Goal: Task Accomplishment & Management: Use online tool/utility

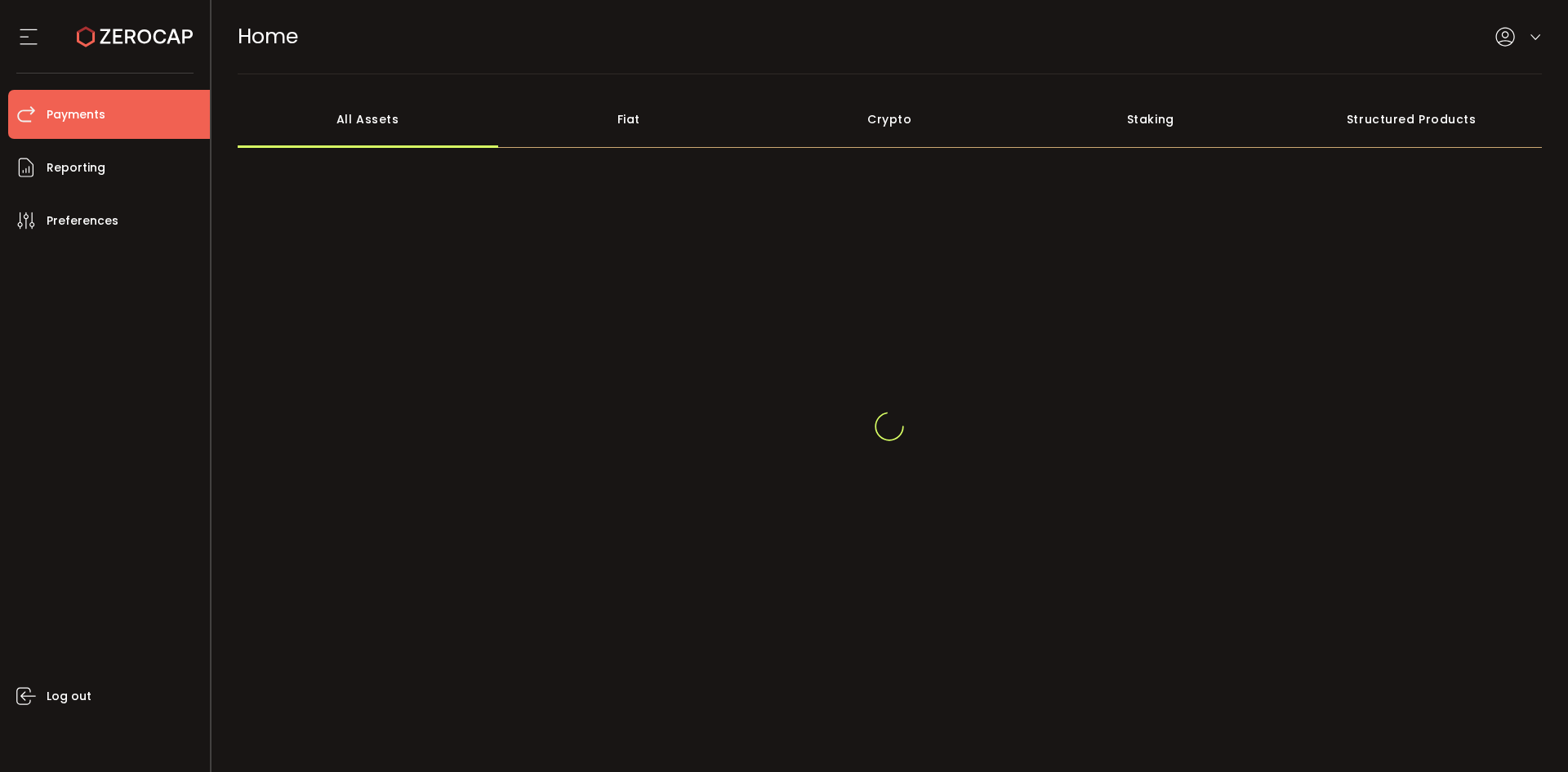
click at [40, 104] on li "Payments" at bounding box center [109, 114] width 201 height 49
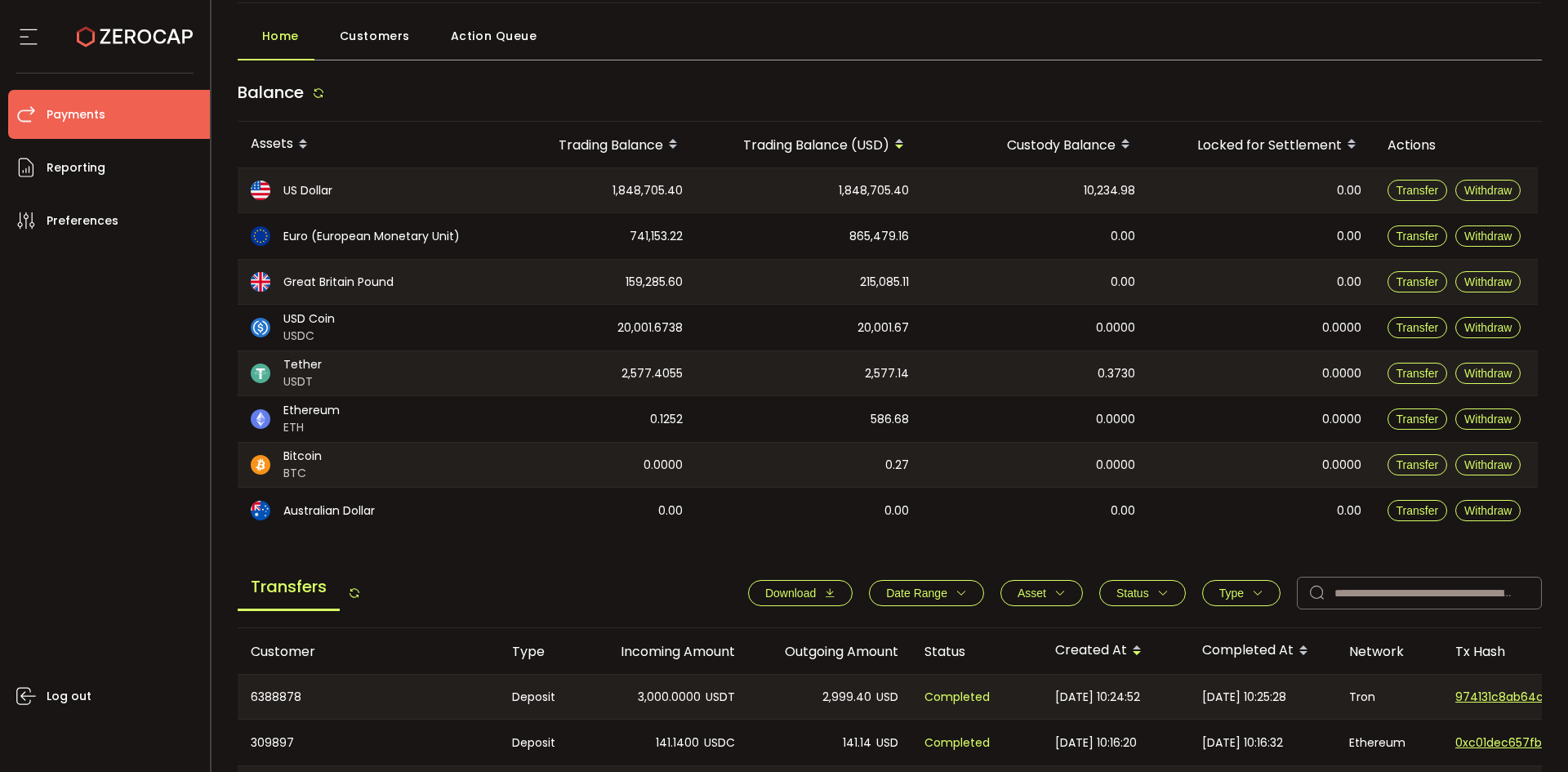
scroll to position [163, 0]
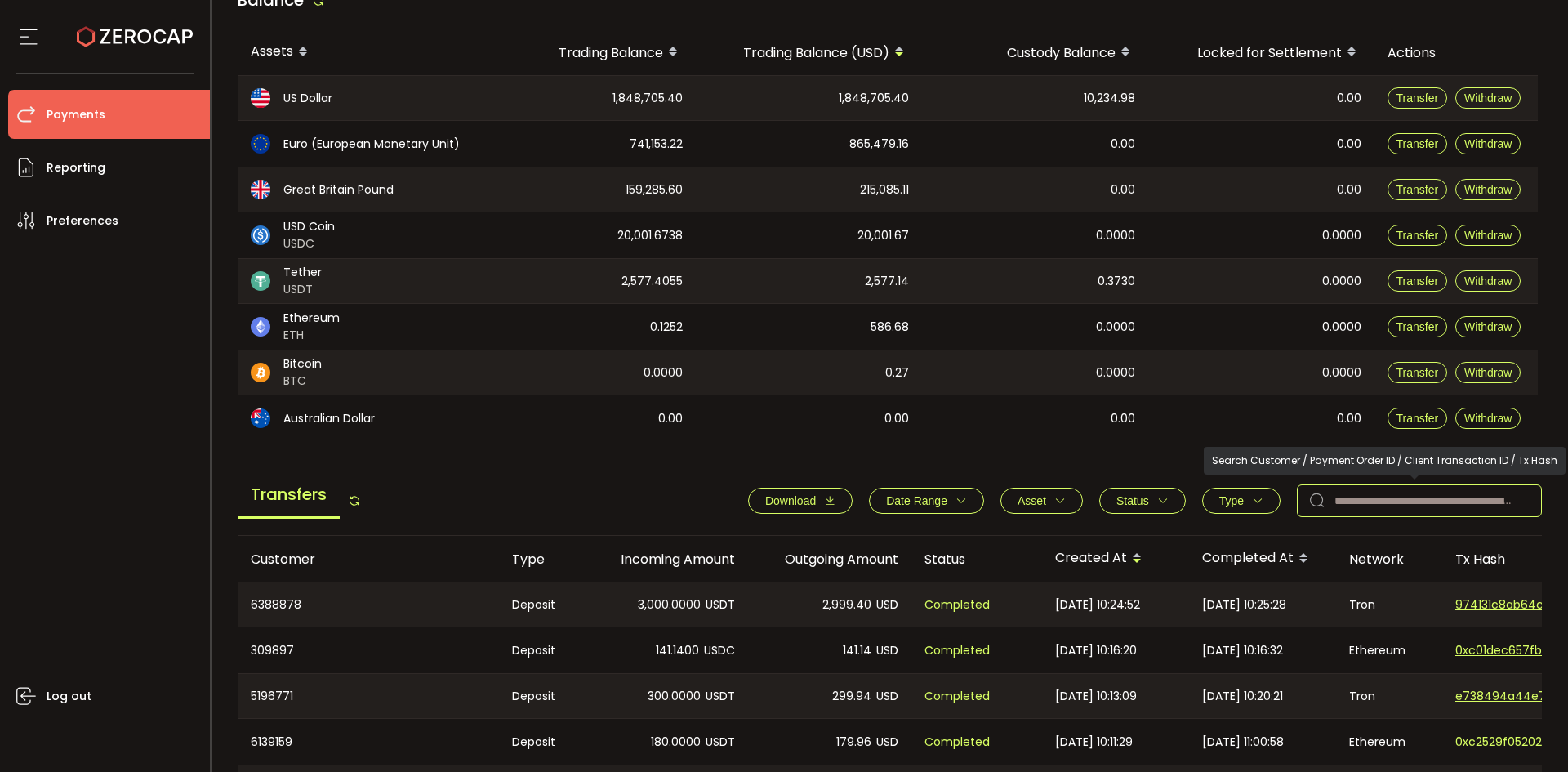
click at [1368, 489] on input "text" at bounding box center [1419, 500] width 245 height 32
paste input "**********"
type input "**********"
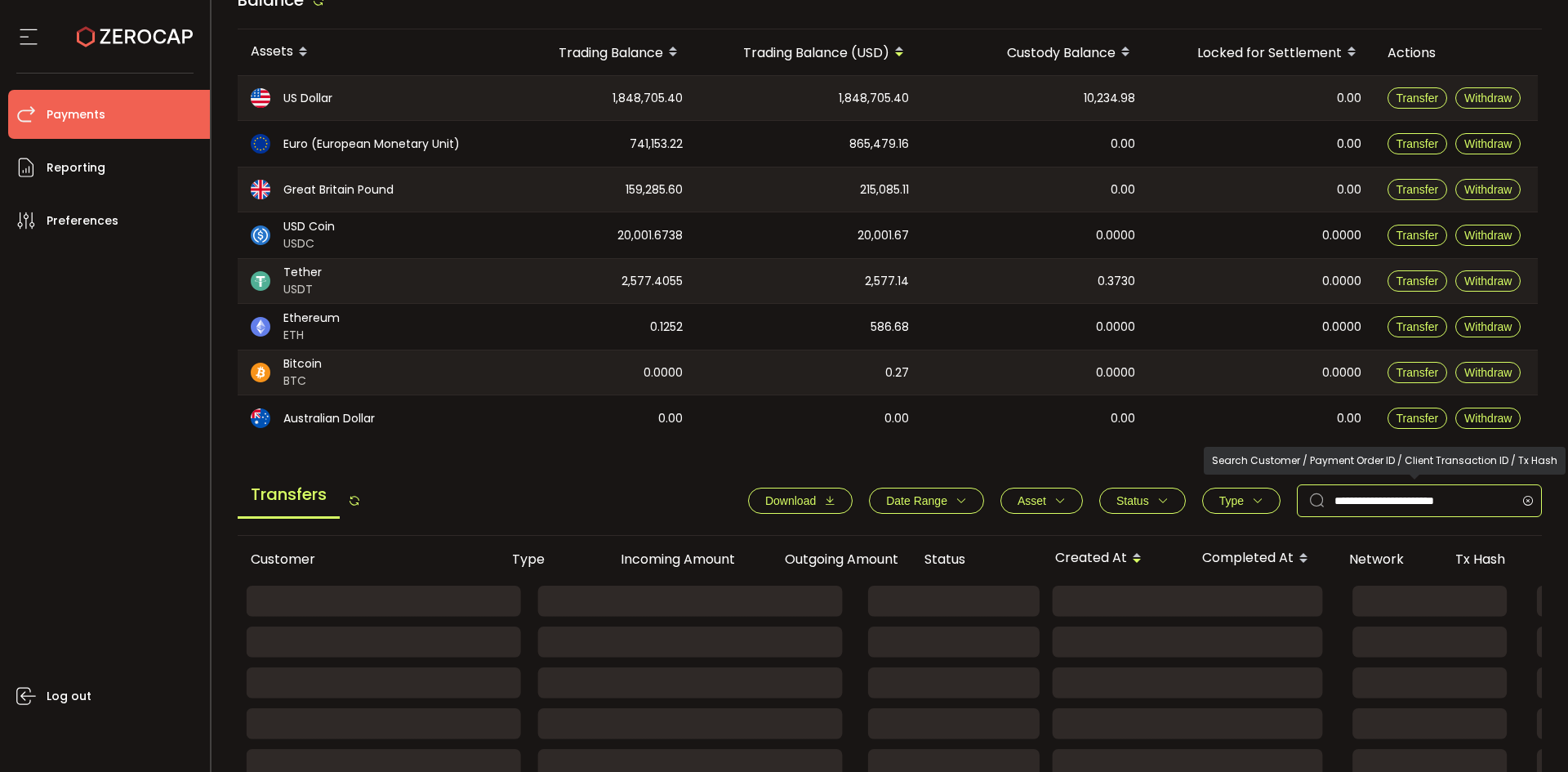
drag, startPoint x: 1473, startPoint y: 498, endPoint x: 1301, endPoint y: 477, distance: 173.3
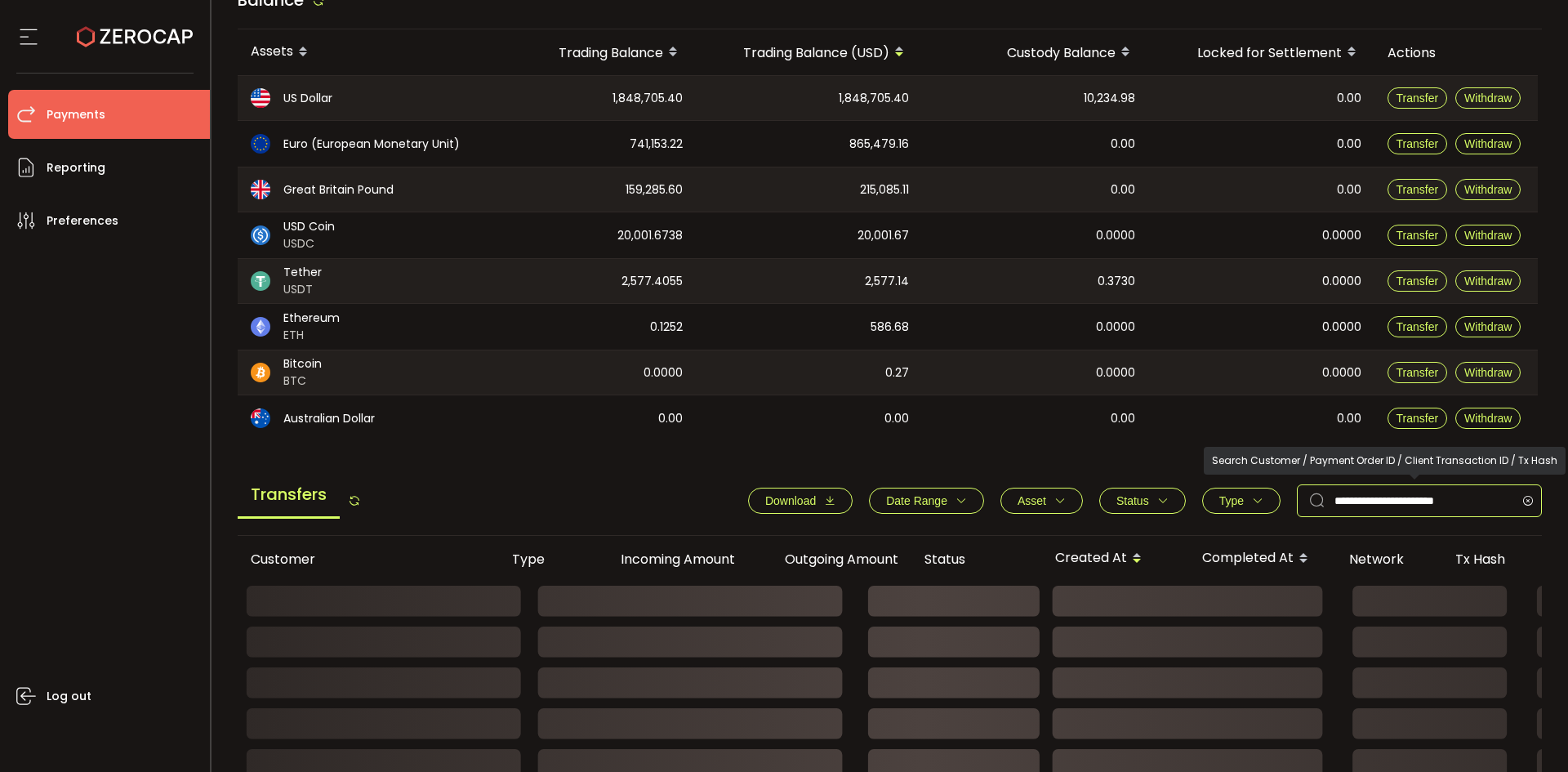
click at [1303, 477] on div "**********" at bounding box center [889, 505] width 1305 height 62
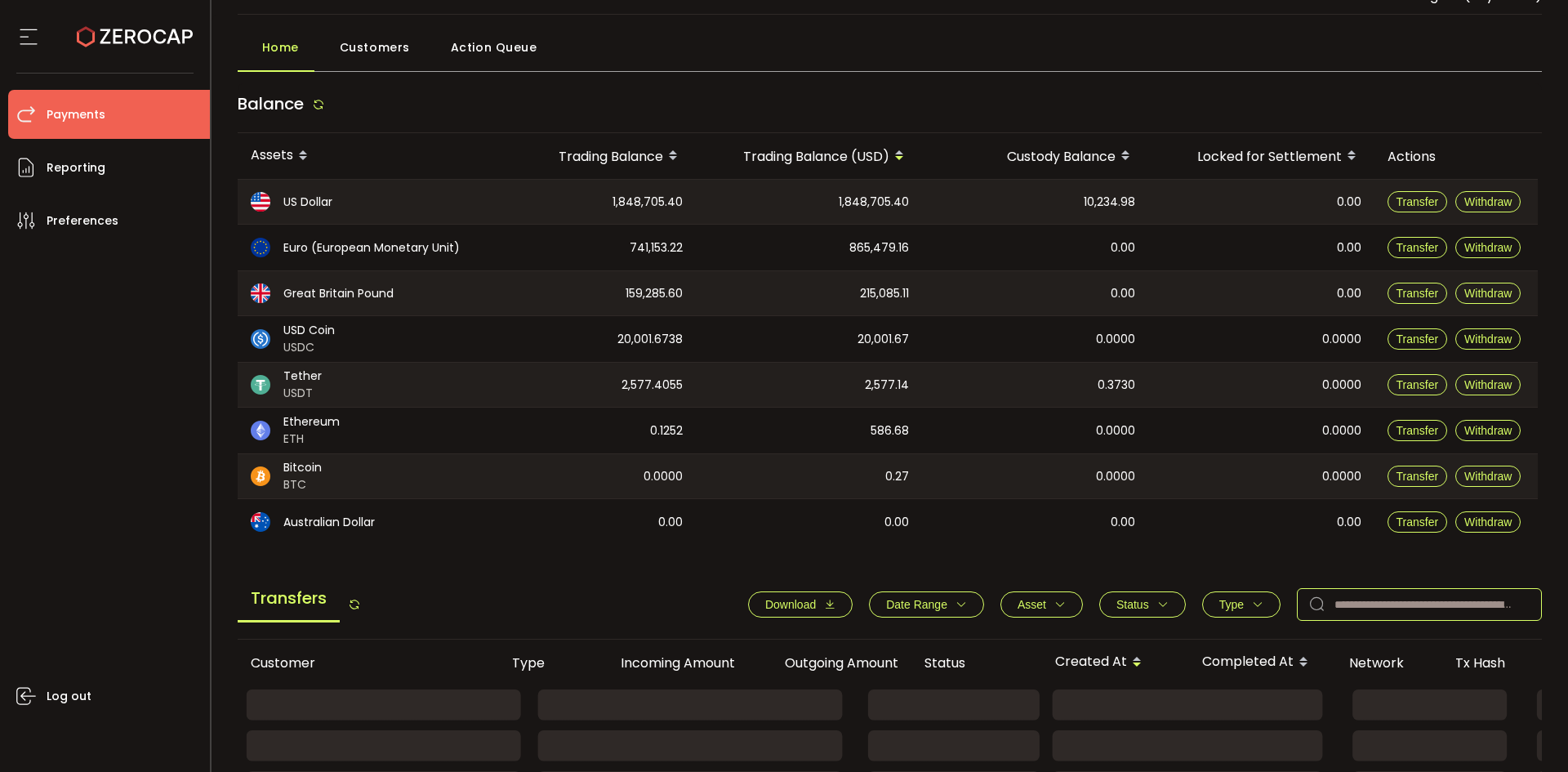
scroll to position [0, 0]
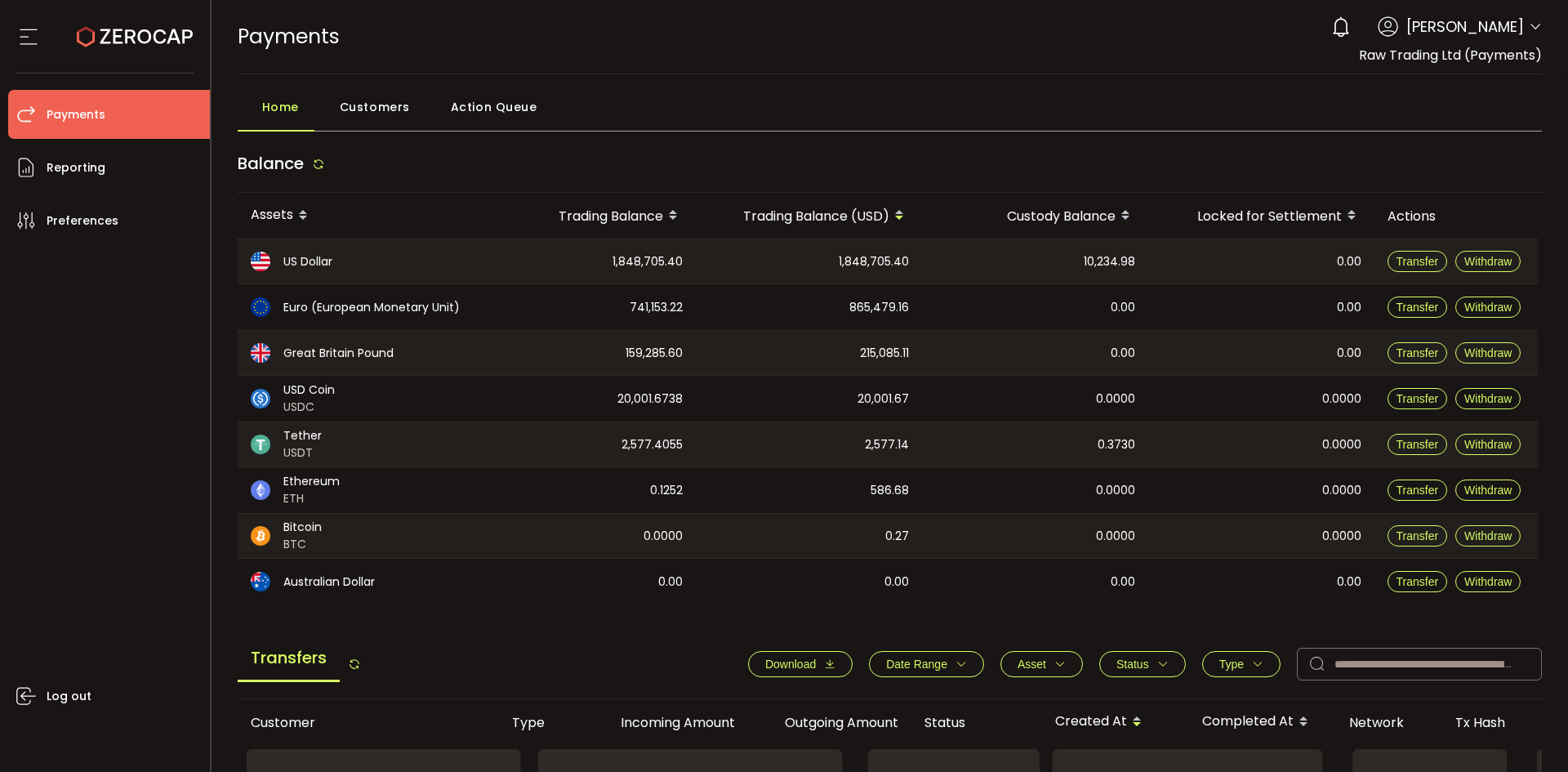
click at [484, 259] on div "US Dollar" at bounding box center [364, 261] width 254 height 44
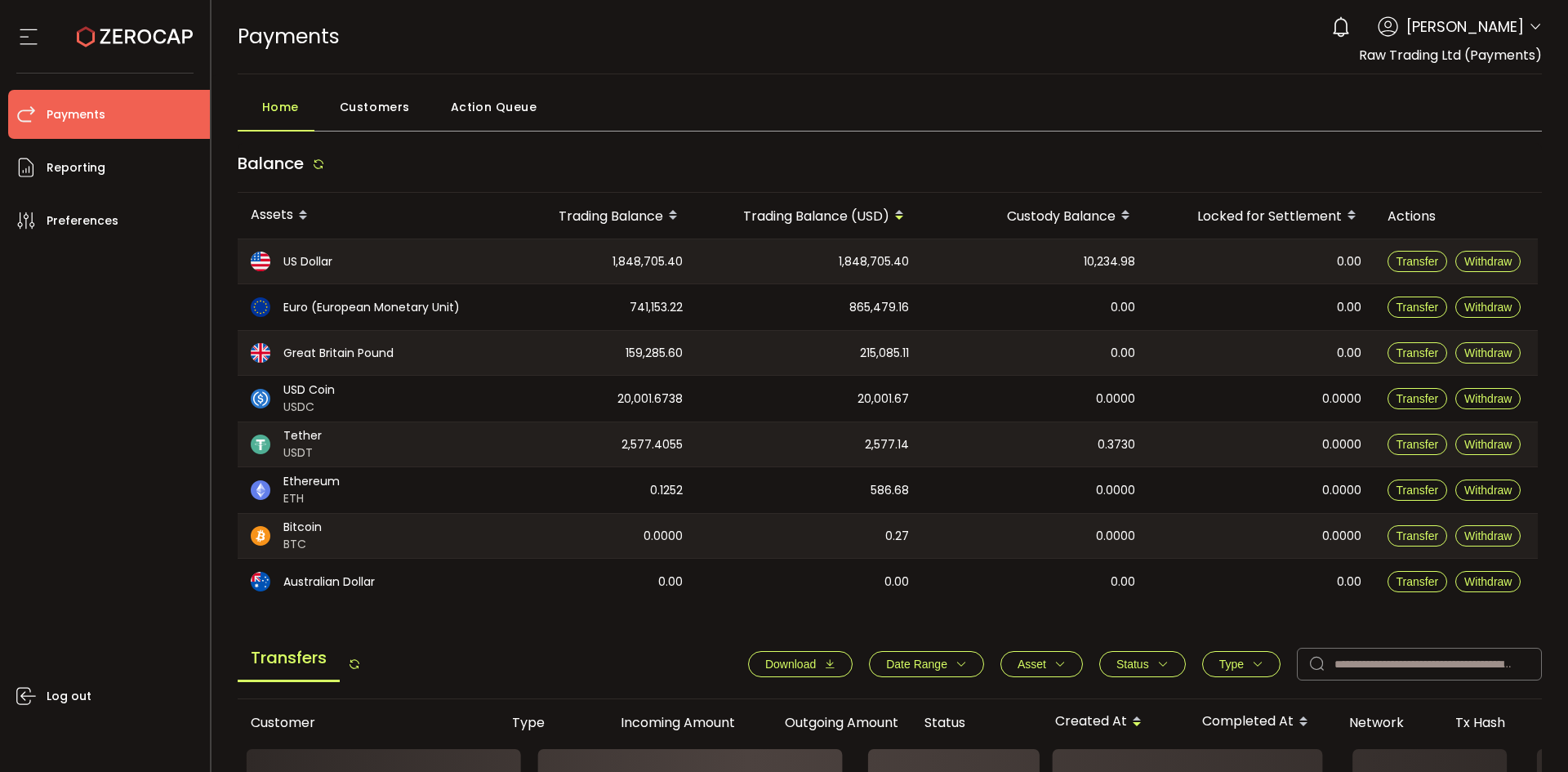
click at [484, 259] on div "US Dollar" at bounding box center [364, 261] width 254 height 44
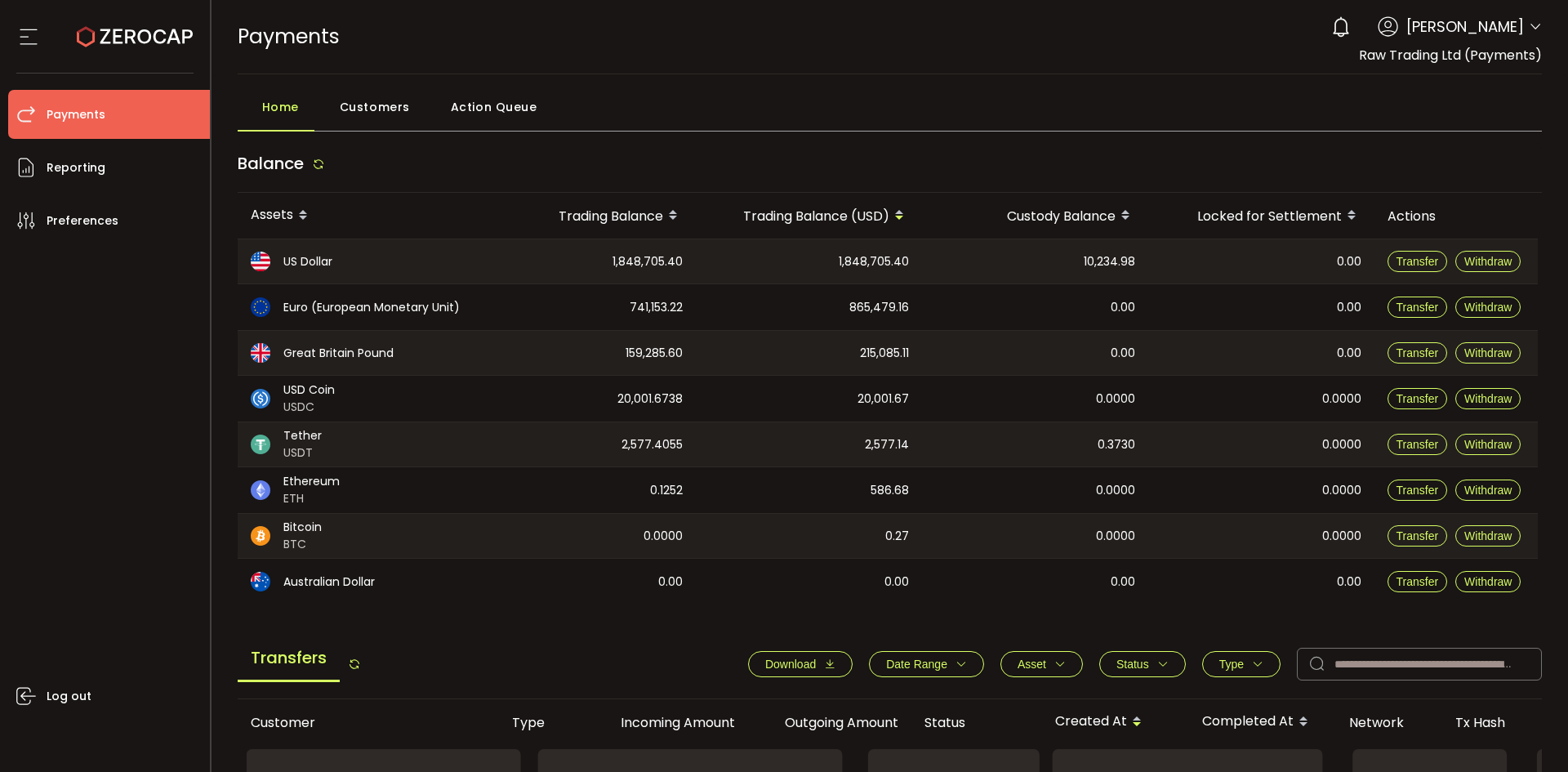
click at [579, 262] on div "1,848,705.40" at bounding box center [593, 261] width 205 height 44
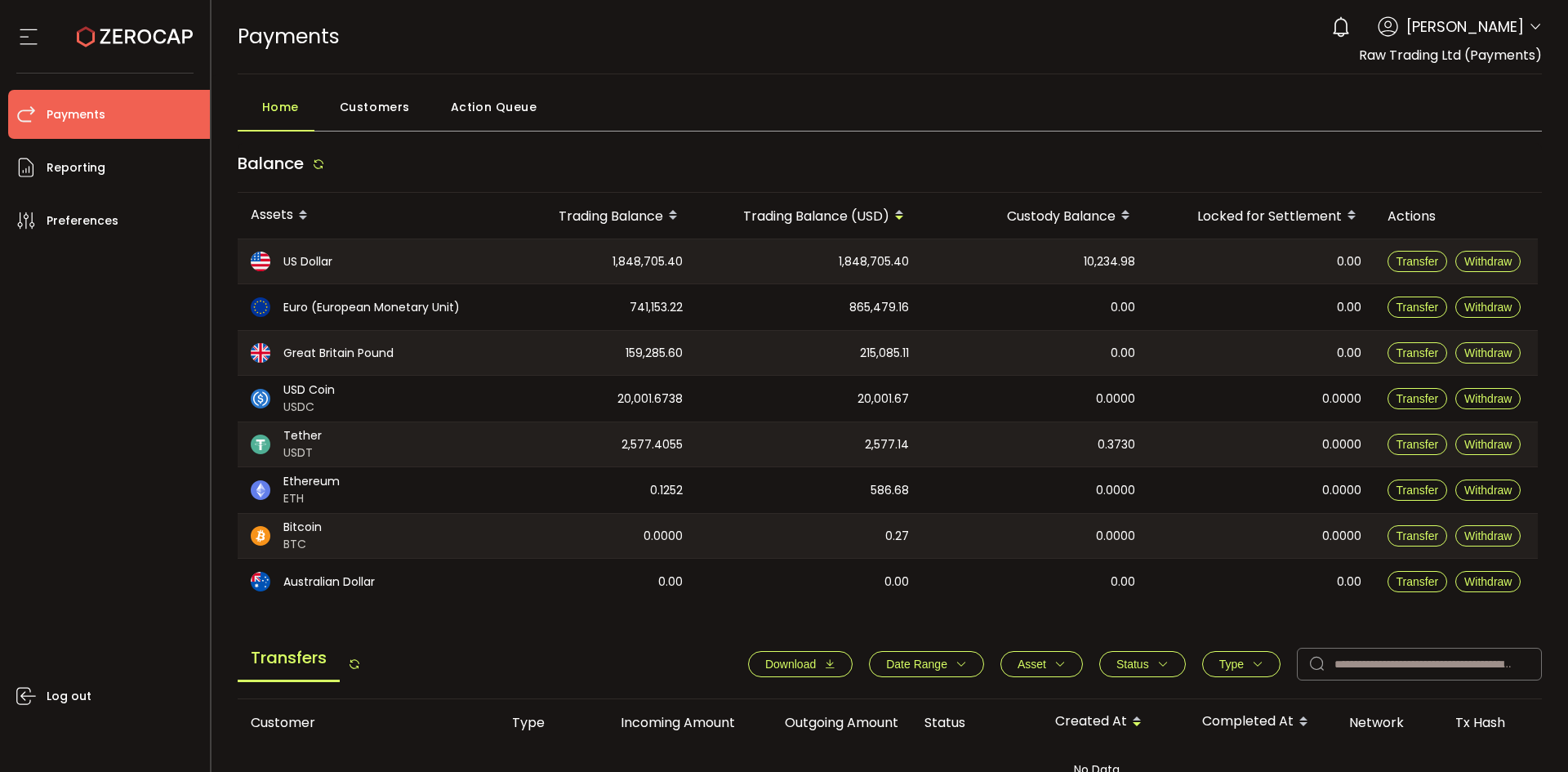
click at [683, 261] on div "1,848,705.40" at bounding box center [593, 261] width 205 height 44
click at [1015, 247] on div "10,234.98" at bounding box center [1035, 261] width 226 height 44
click at [1418, 260] on span "Transfer" at bounding box center [1418, 261] width 43 height 13
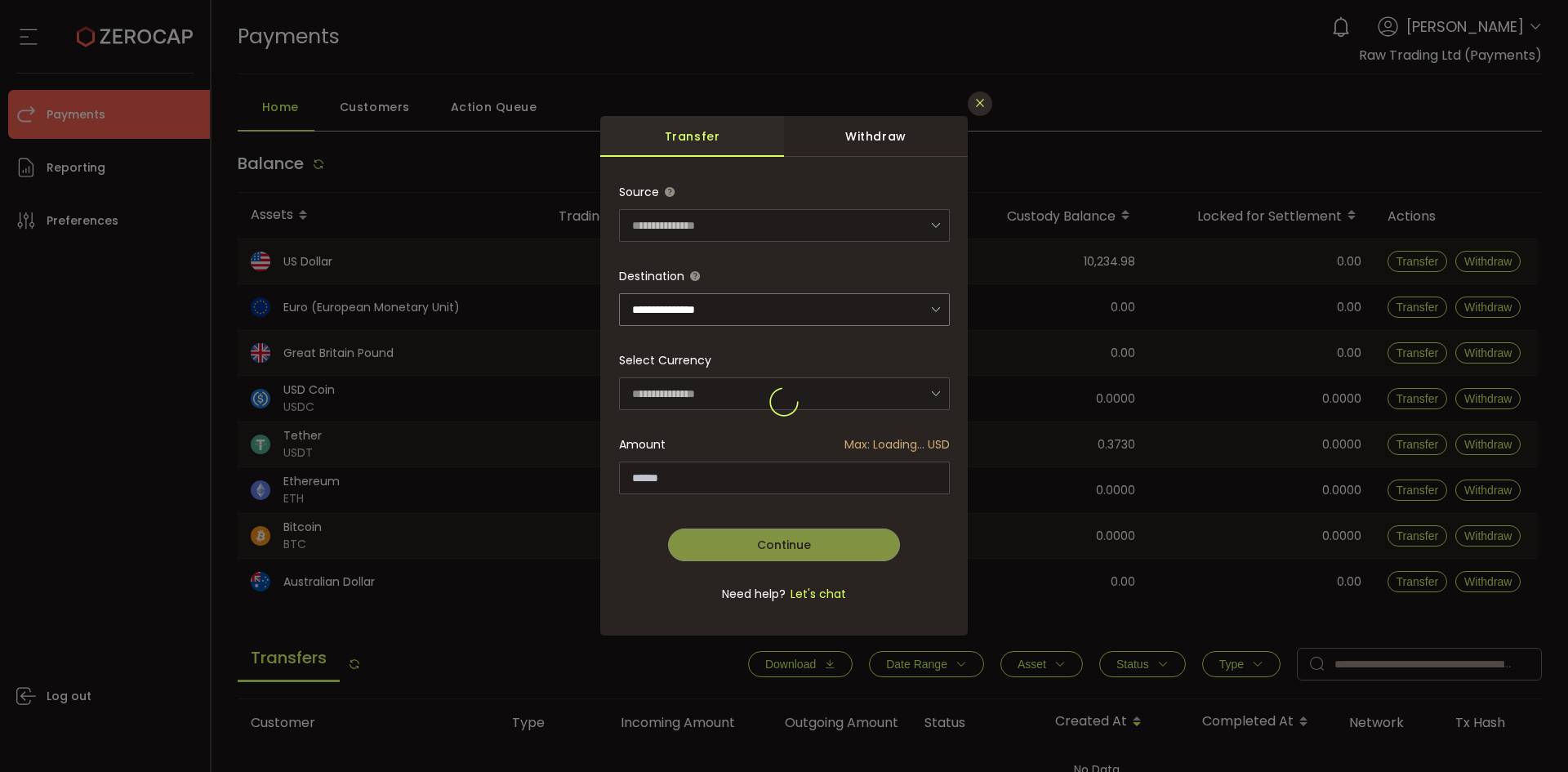
click at [982, 102] on icon "Close" at bounding box center [980, 102] width 13 height 13
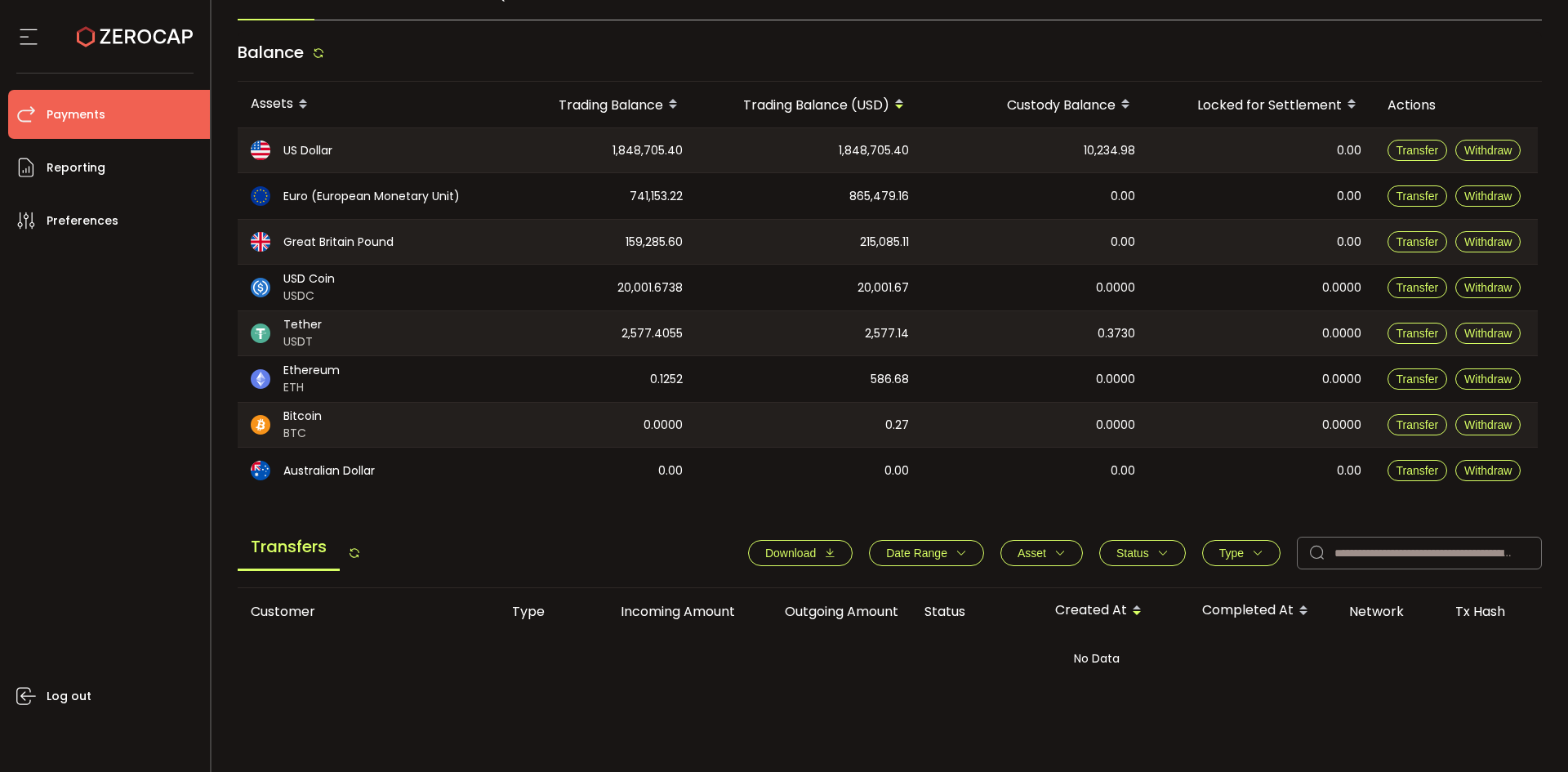
scroll to position [163, 0]
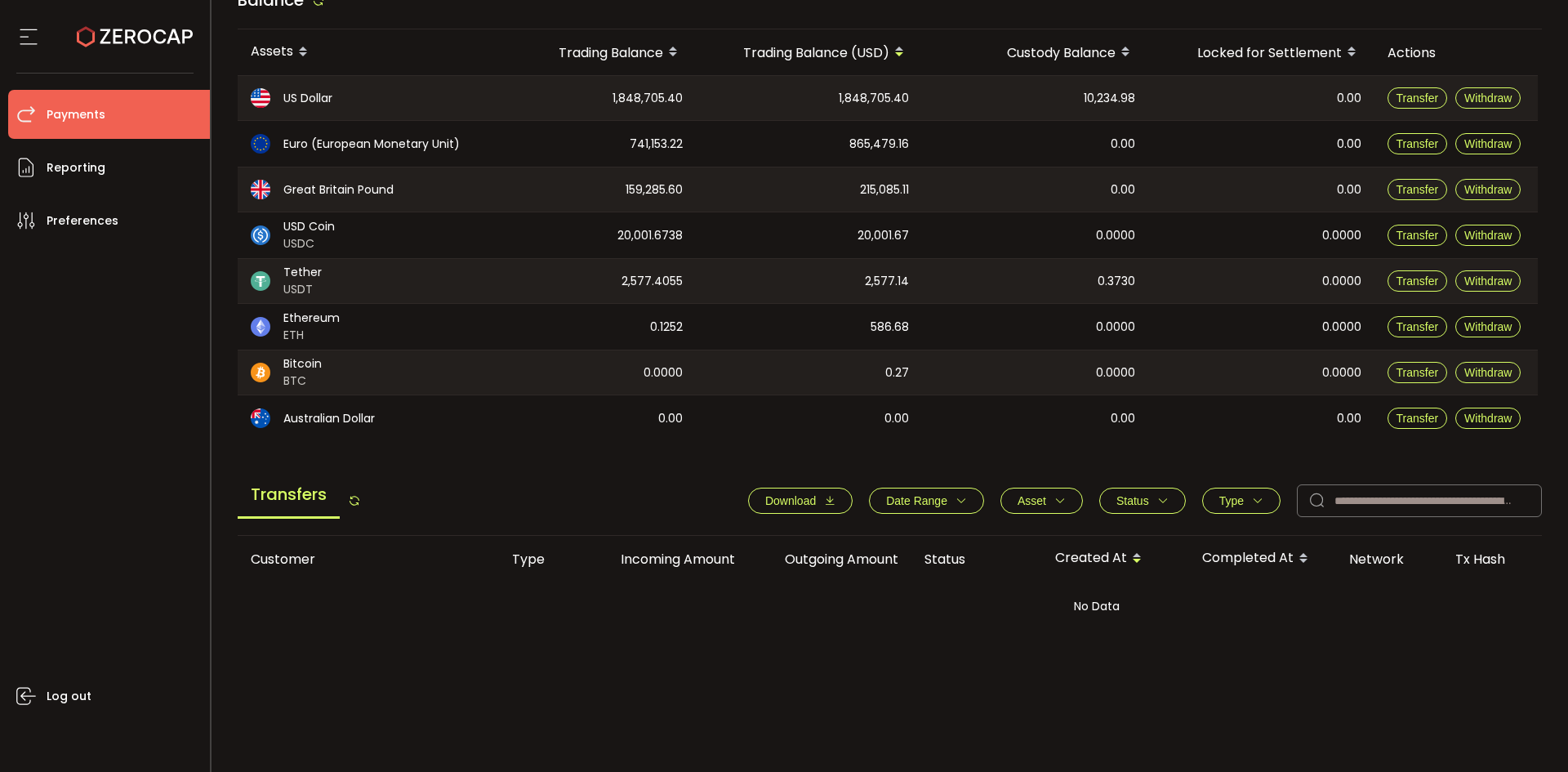
click at [405, 411] on div "Australian Dollar" at bounding box center [364, 418] width 254 height 46
click at [295, 388] on span "BTC" at bounding box center [302, 381] width 38 height 17
click at [92, 162] on span "Reporting" at bounding box center [76, 168] width 59 height 24
